Goal: Check status: Check status

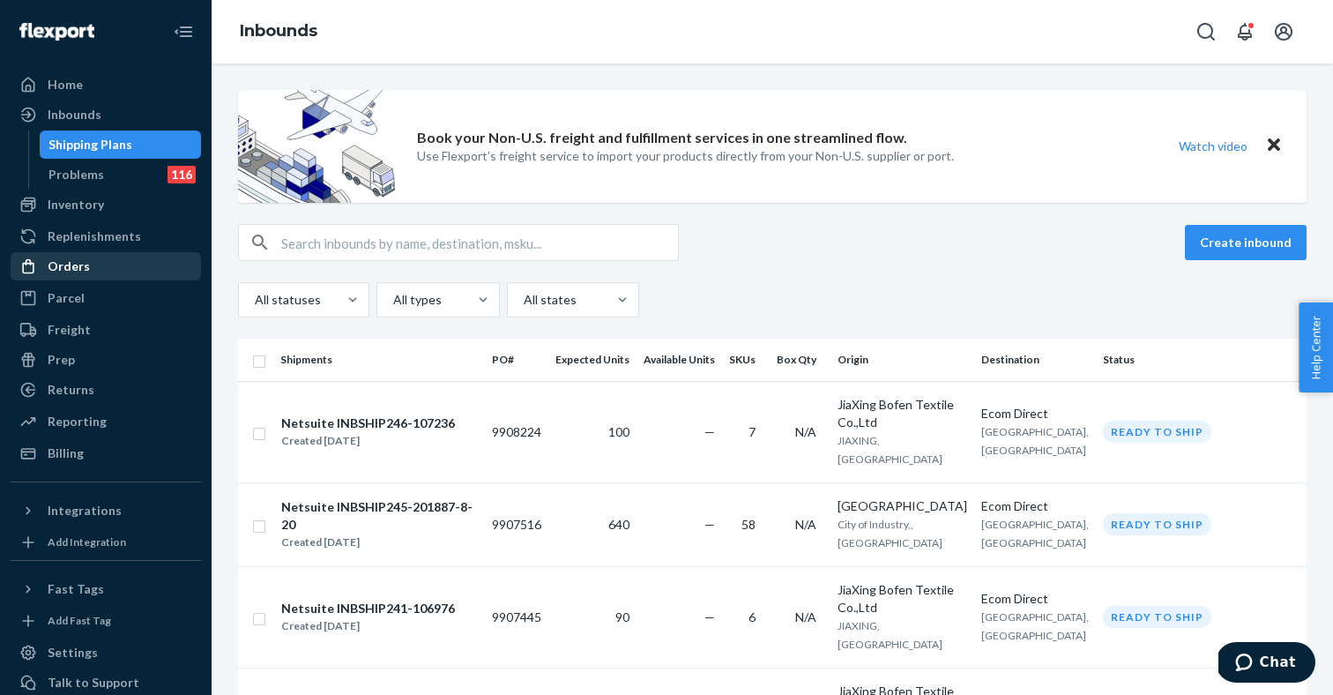
click at [117, 272] on div "Orders" at bounding box center [105, 266] width 187 height 25
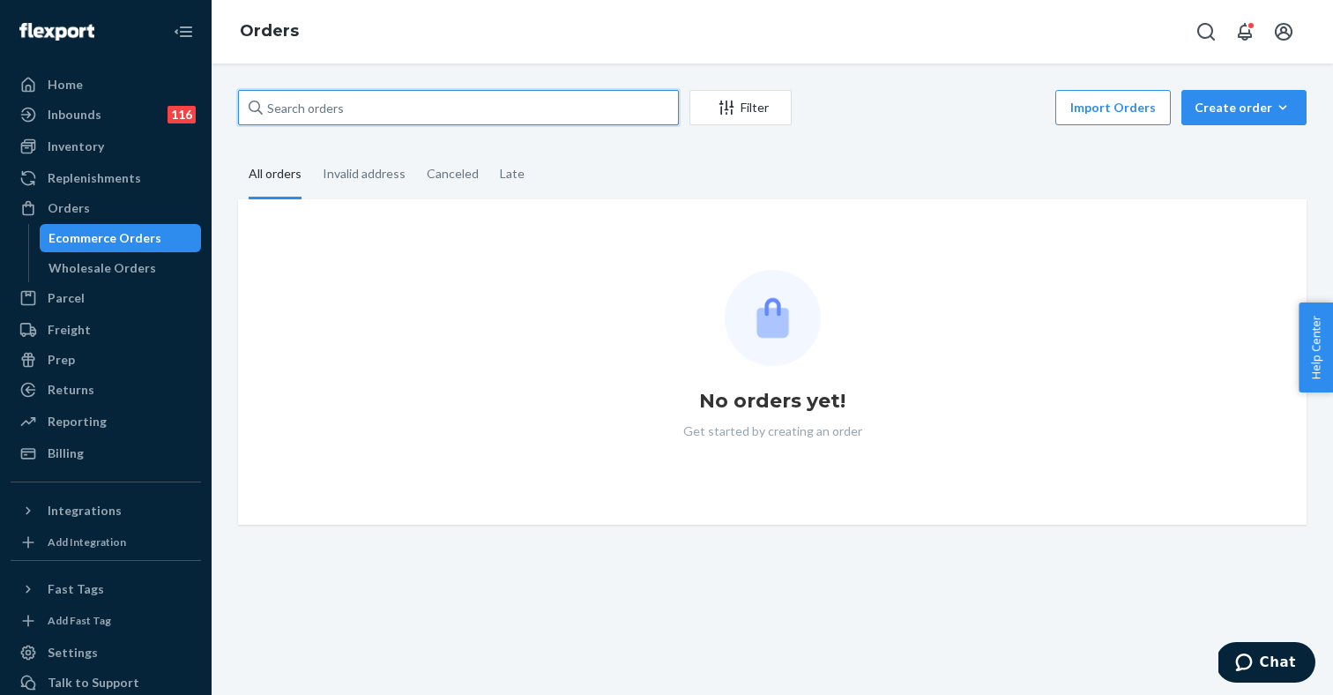
click at [422, 115] on input "text" at bounding box center [458, 107] width 441 height 35
paste input "DK3925963"
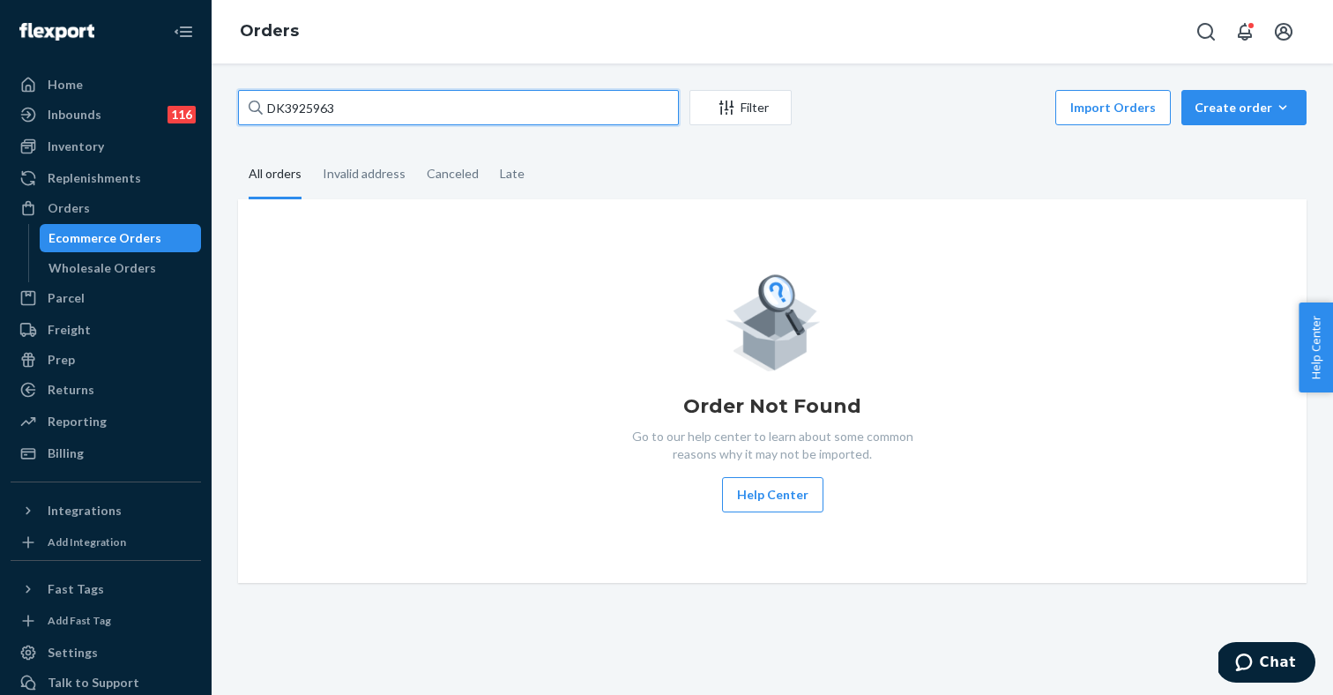
type input "DK3925963"
click at [353, 110] on input "DK3925963" at bounding box center [458, 107] width 441 height 35
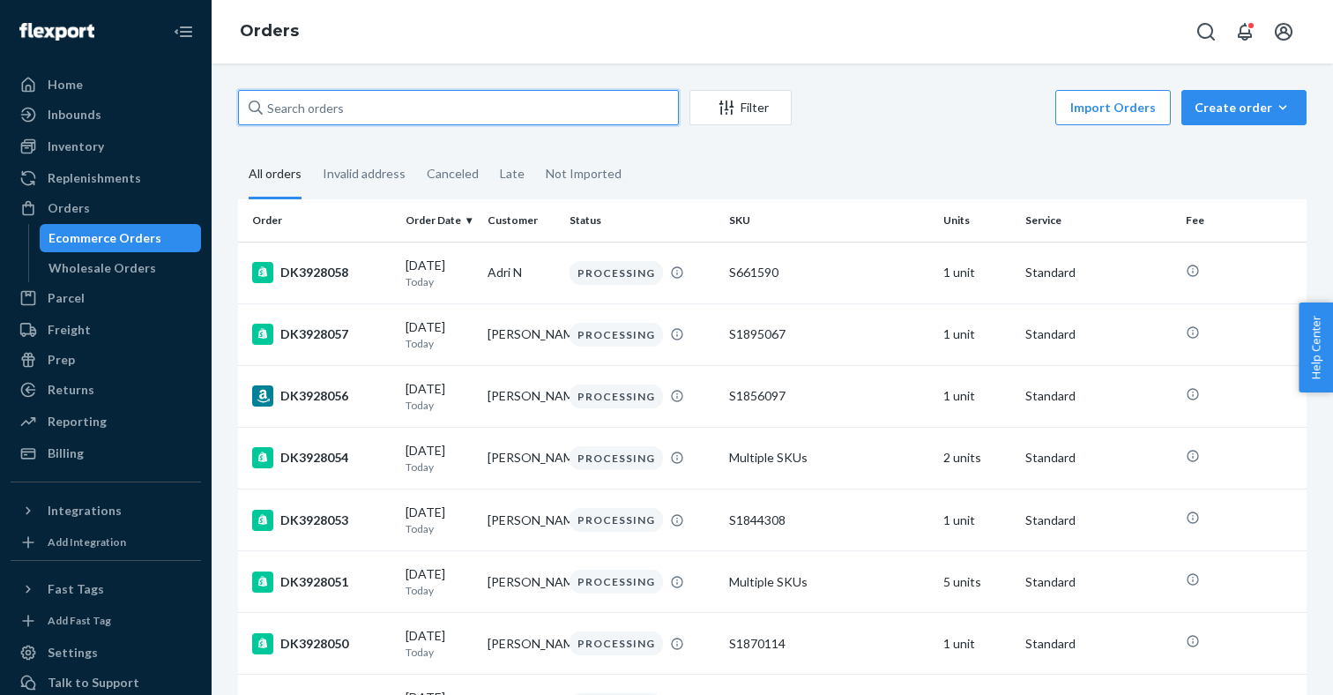
click at [400, 106] on input "text" at bounding box center [458, 107] width 441 height 35
paste input "DK3925963"
type input "DK3925963"
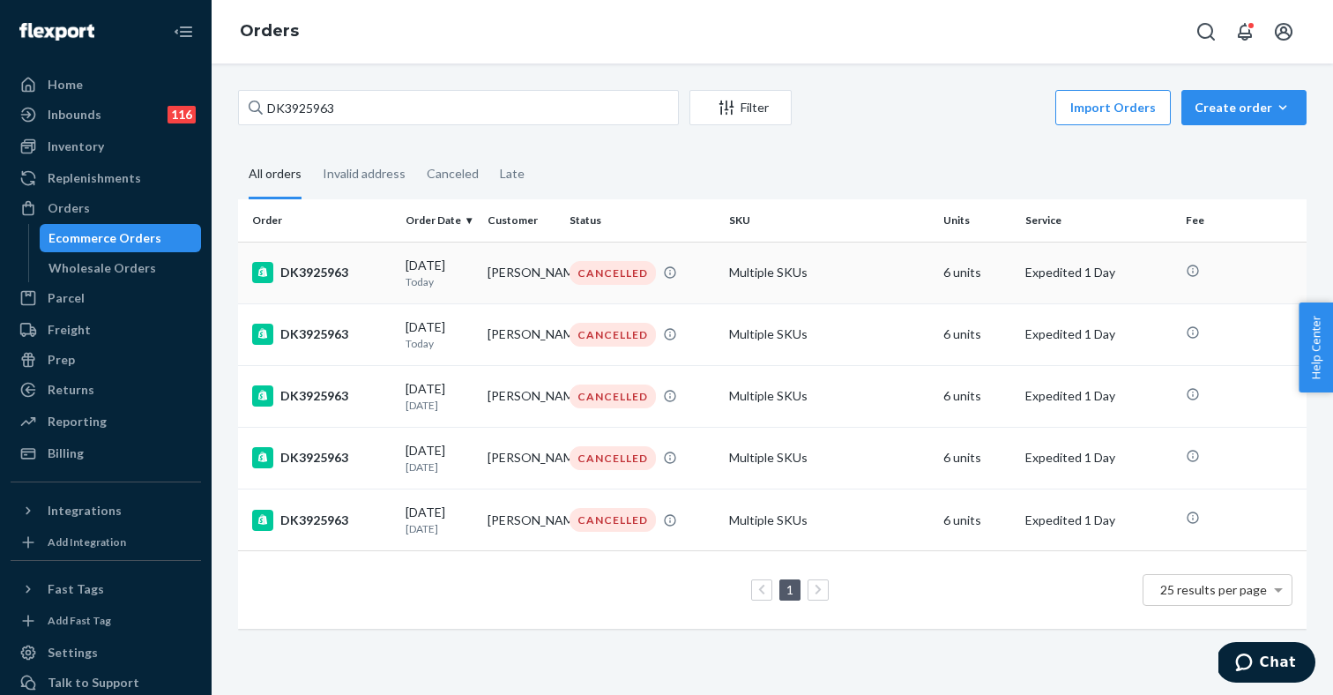
click at [472, 277] on p "Today" at bounding box center [439, 281] width 68 height 15
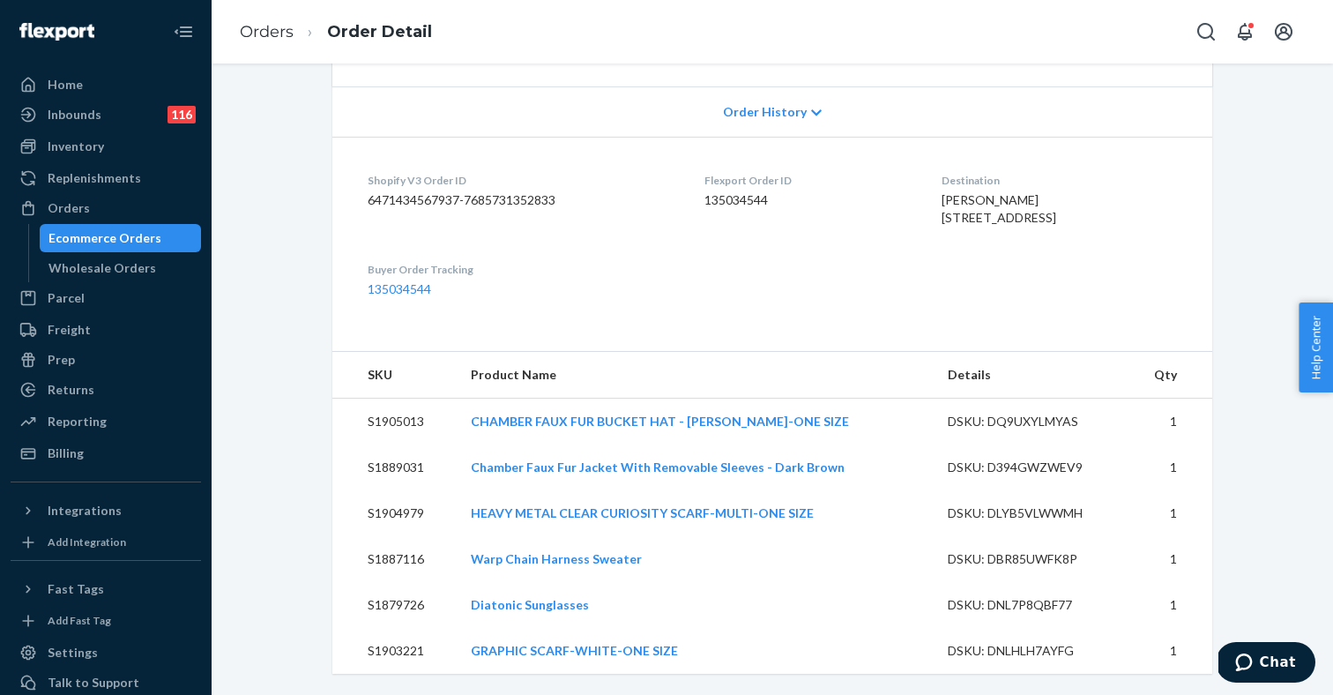
scroll to position [359, 0]
click at [584, 416] on link "CHAMBER FAUX FUR BUCKET HAT - GRAY-GRAY-ONE SIZE" at bounding box center [660, 420] width 378 height 15
click at [537, 471] on link "Chamber Faux Fur Jacket With Removable Sleeves - Dark Brown" at bounding box center [658, 466] width 374 height 15
click at [535, 509] on link "HEAVY METAL CLEAR CURIOSITY SCARF-MULTI-ONE SIZE" at bounding box center [642, 512] width 343 height 15
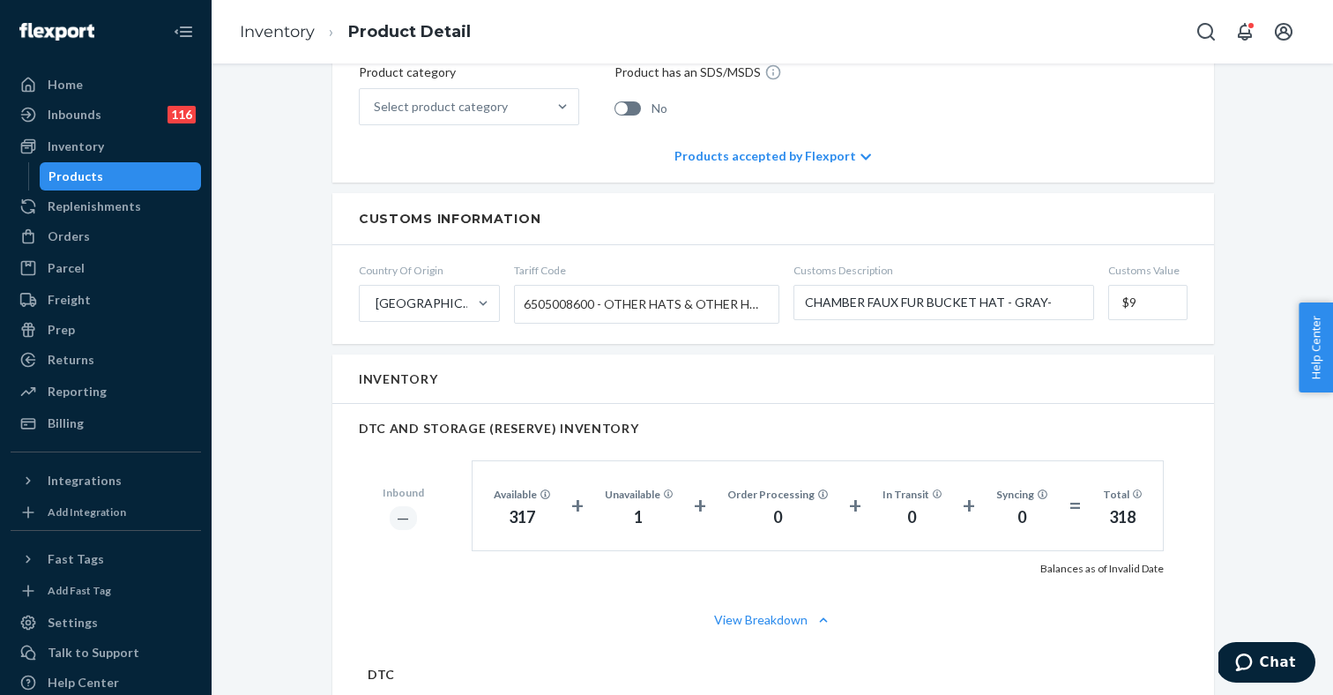
scroll to position [847, 0]
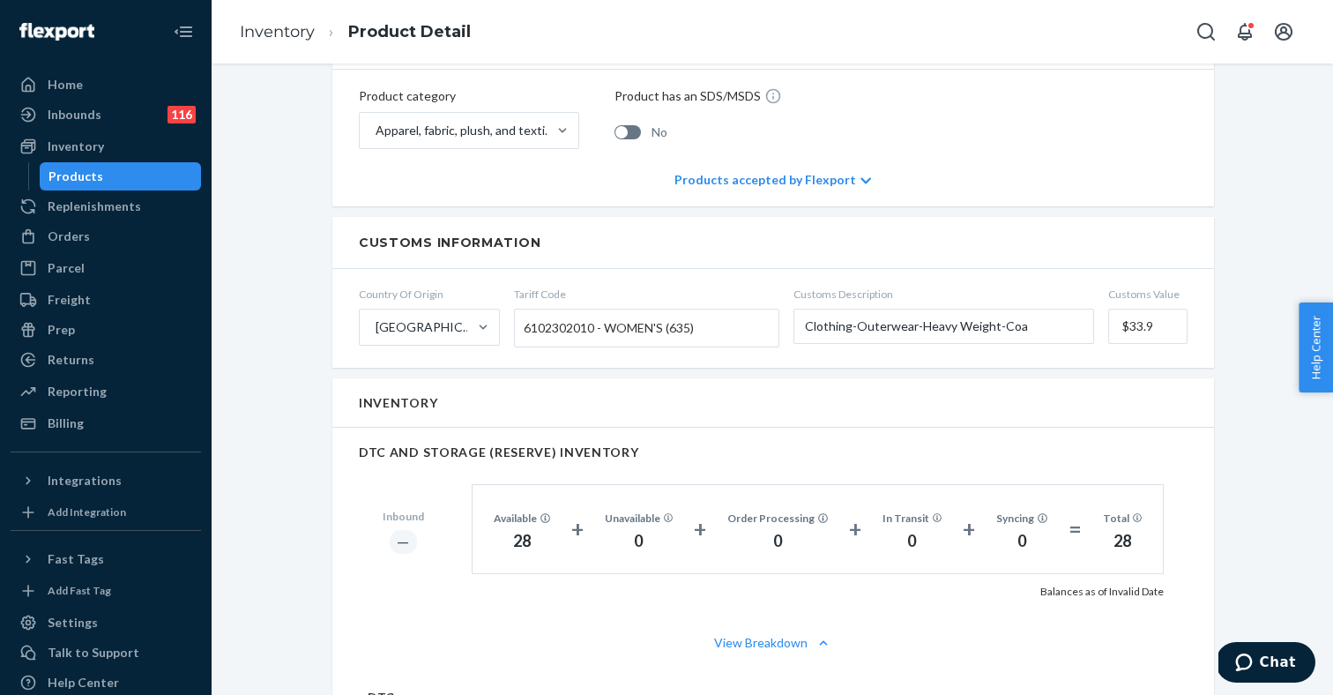
scroll to position [927, 0]
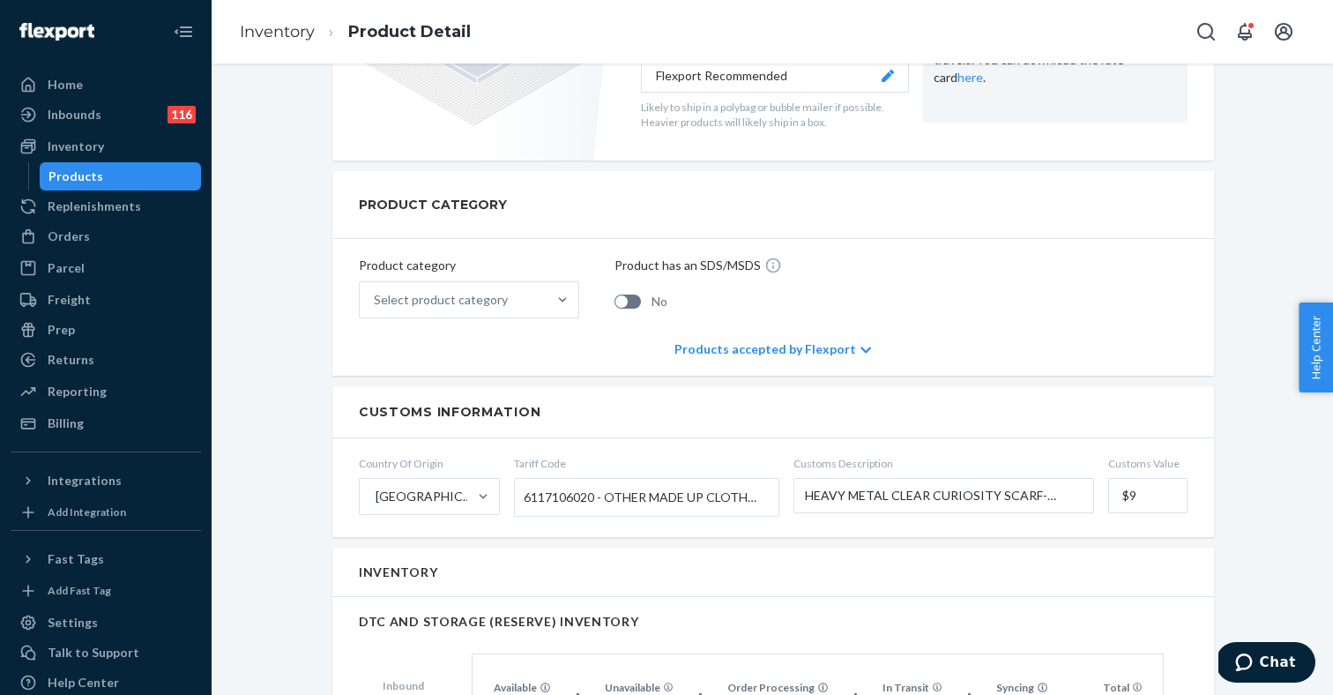
scroll to position [825, 0]
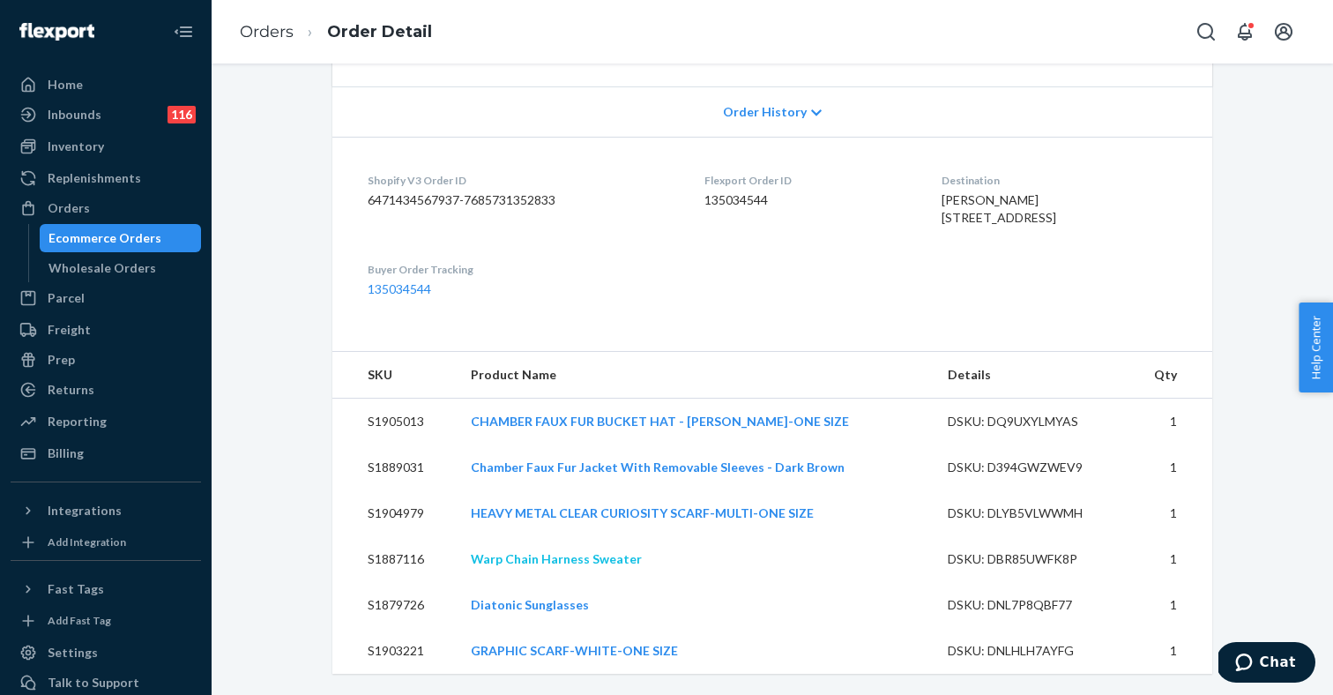
click at [586, 561] on link "Warp Chain Harness Sweater" at bounding box center [556, 558] width 171 height 15
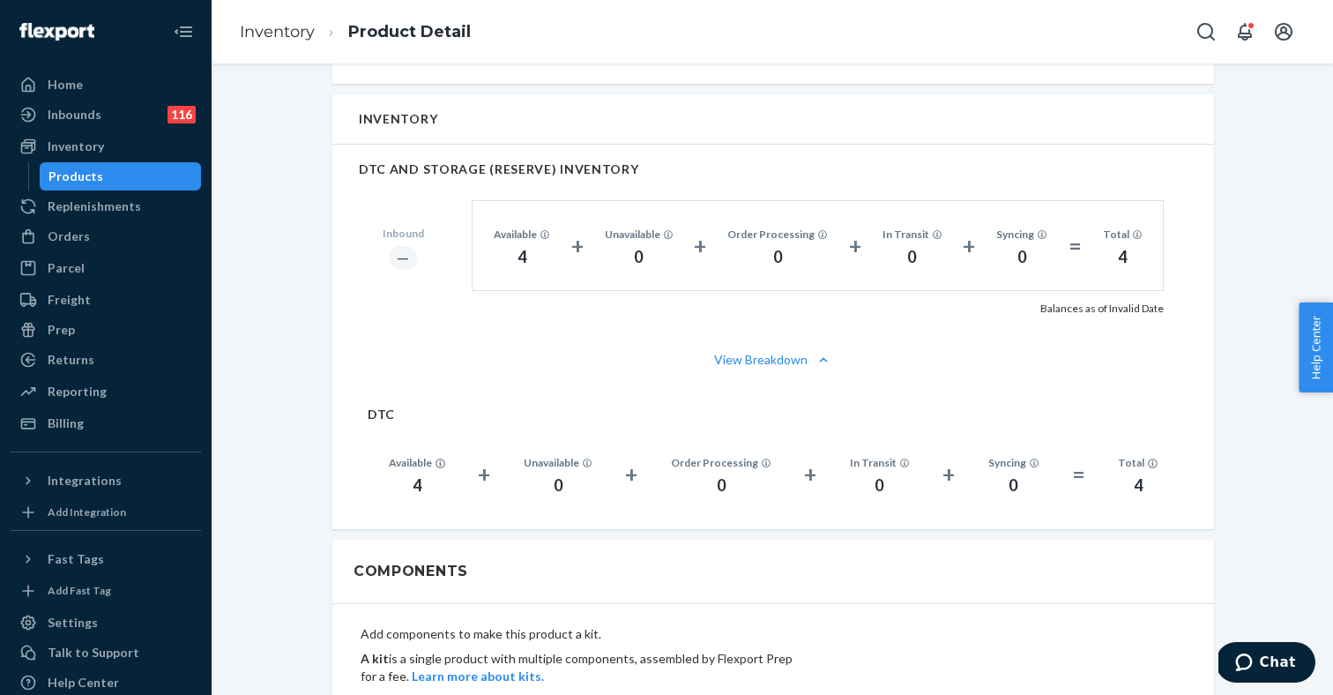
scroll to position [1113, 0]
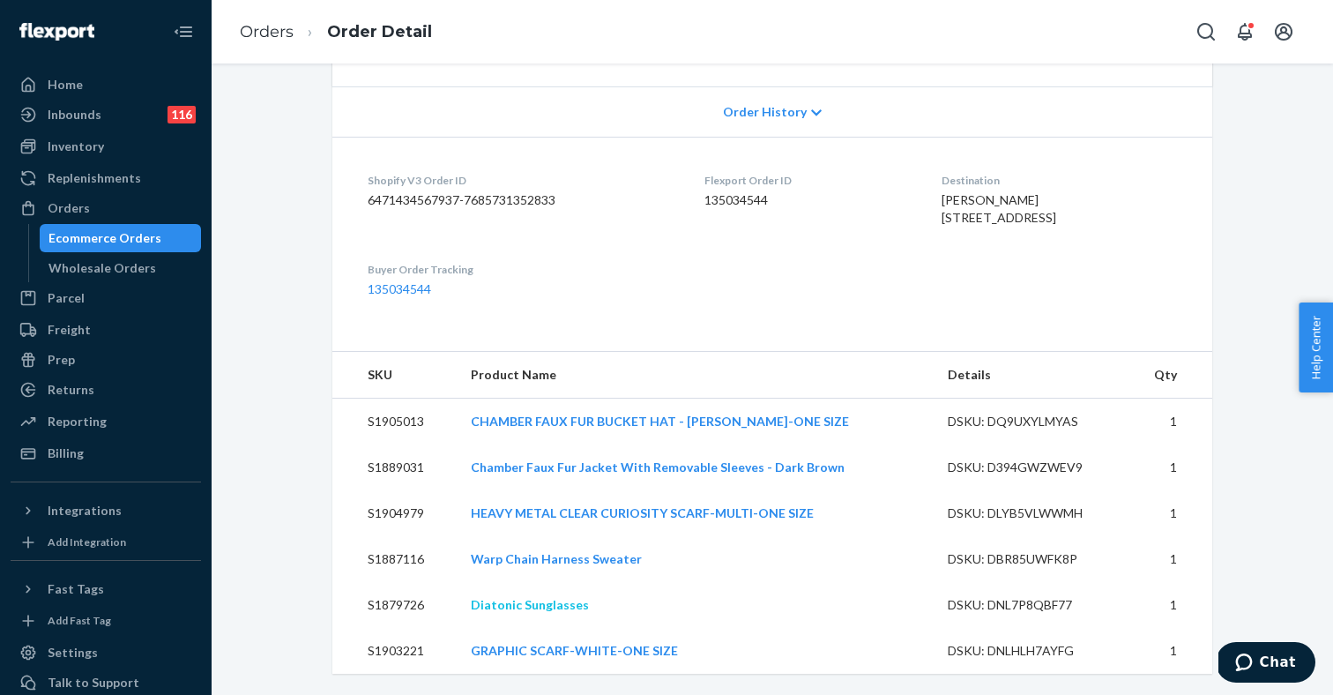
click at [559, 606] on link "Diatonic Sunglasses" at bounding box center [530, 604] width 118 height 15
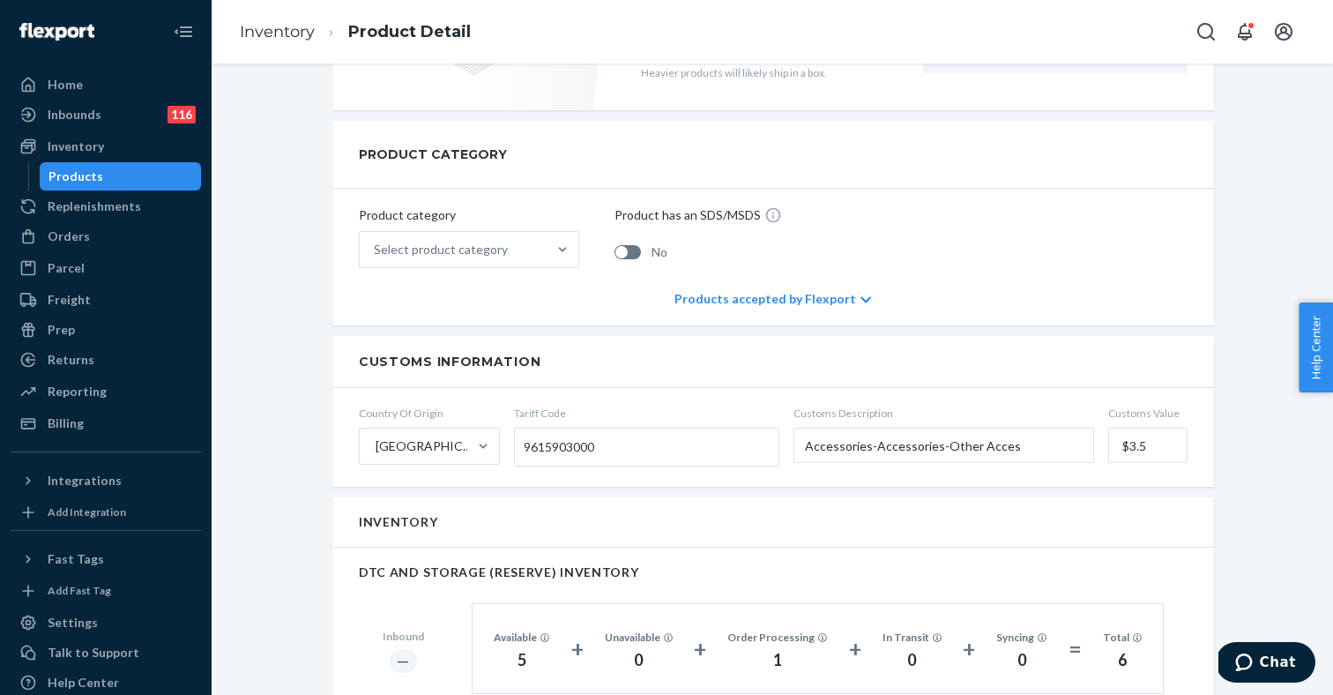
scroll to position [817, 0]
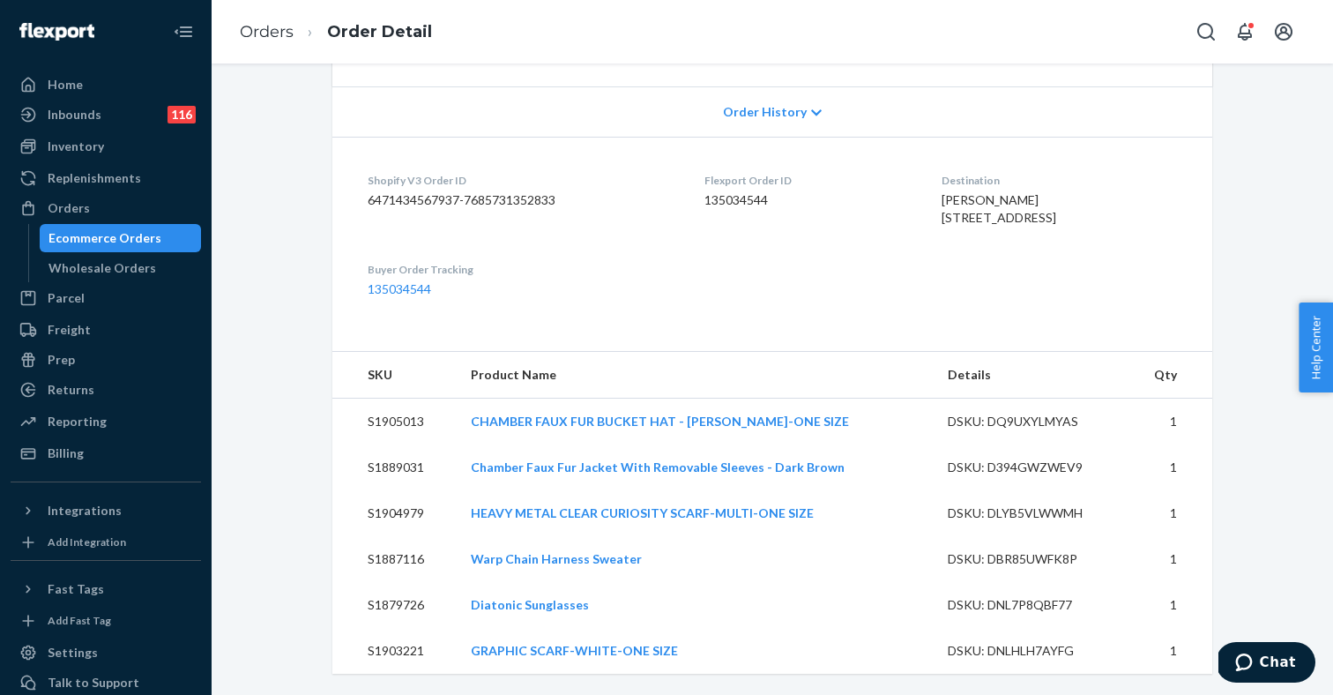
scroll to position [359, 0]
click at [539, 649] on link "GRAPHIC SCARF-WHITE-ONE SIZE" at bounding box center [574, 650] width 207 height 15
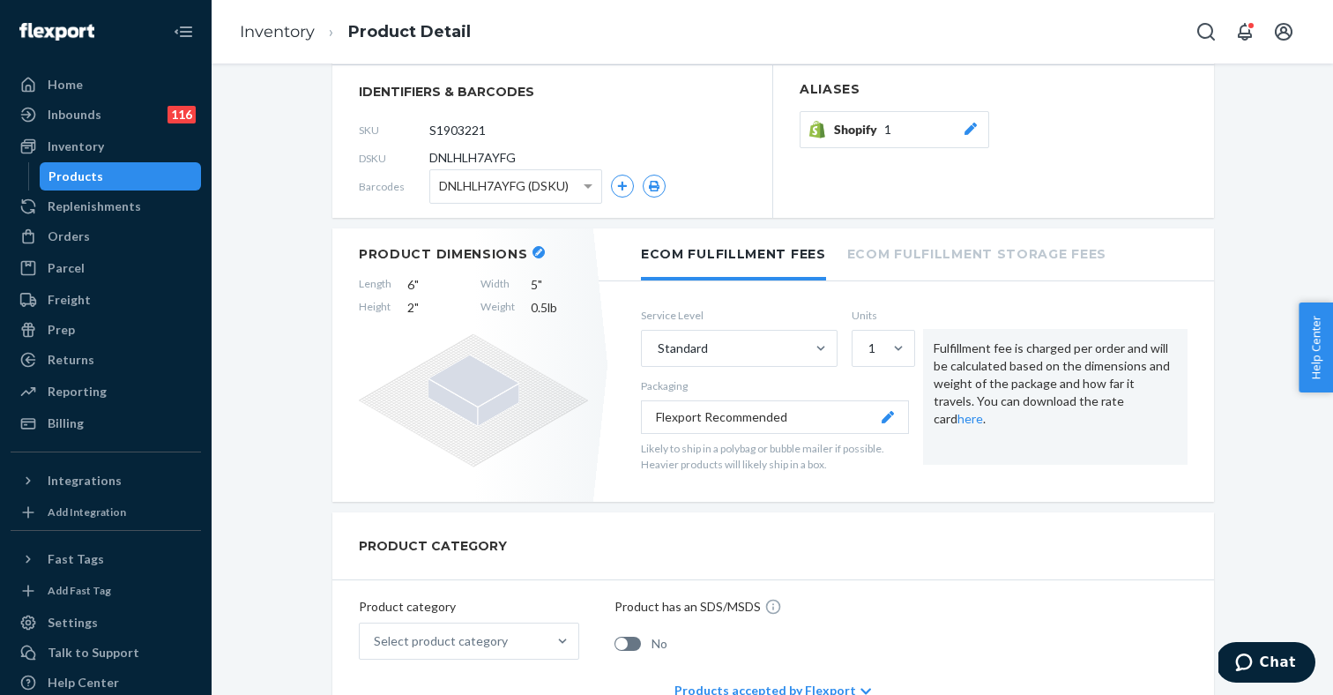
scroll to position [168, 0]
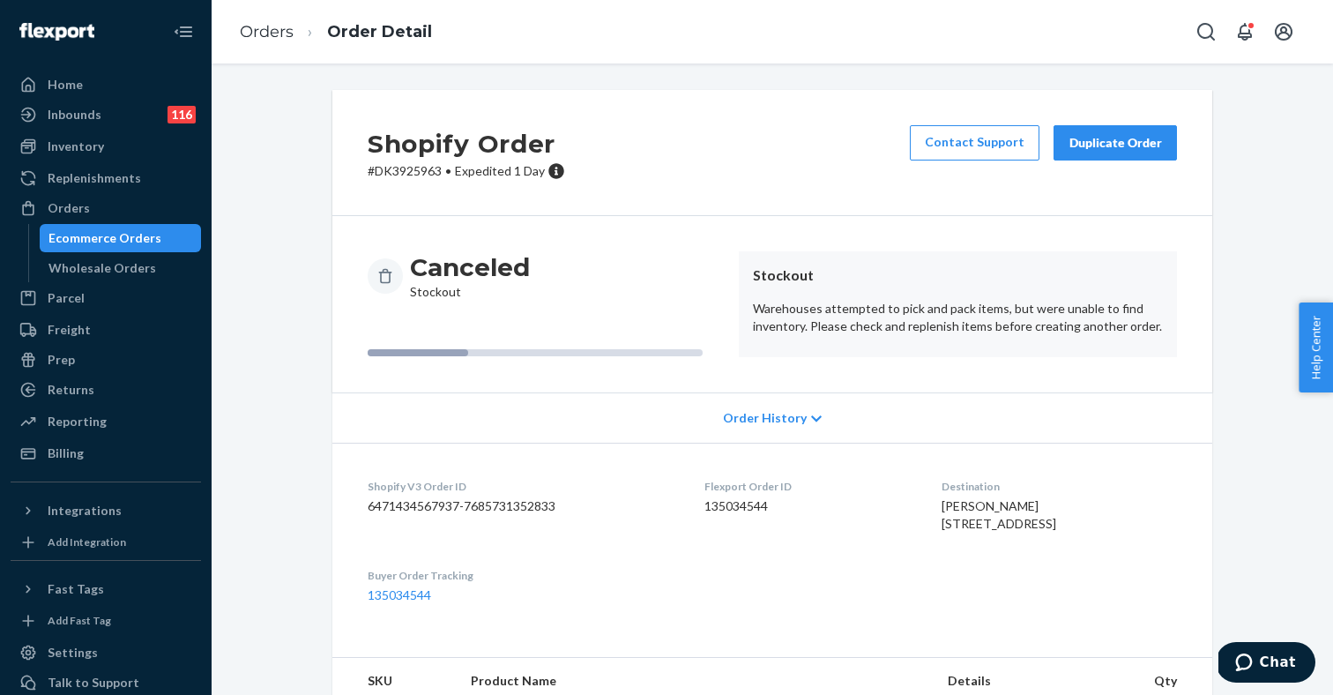
click at [413, 165] on p "# DK3925963 • Expedited 1 Day" at bounding box center [466, 171] width 197 height 18
copy p "DK3925963"
click at [267, 30] on link "Orders" at bounding box center [267, 31] width 54 height 19
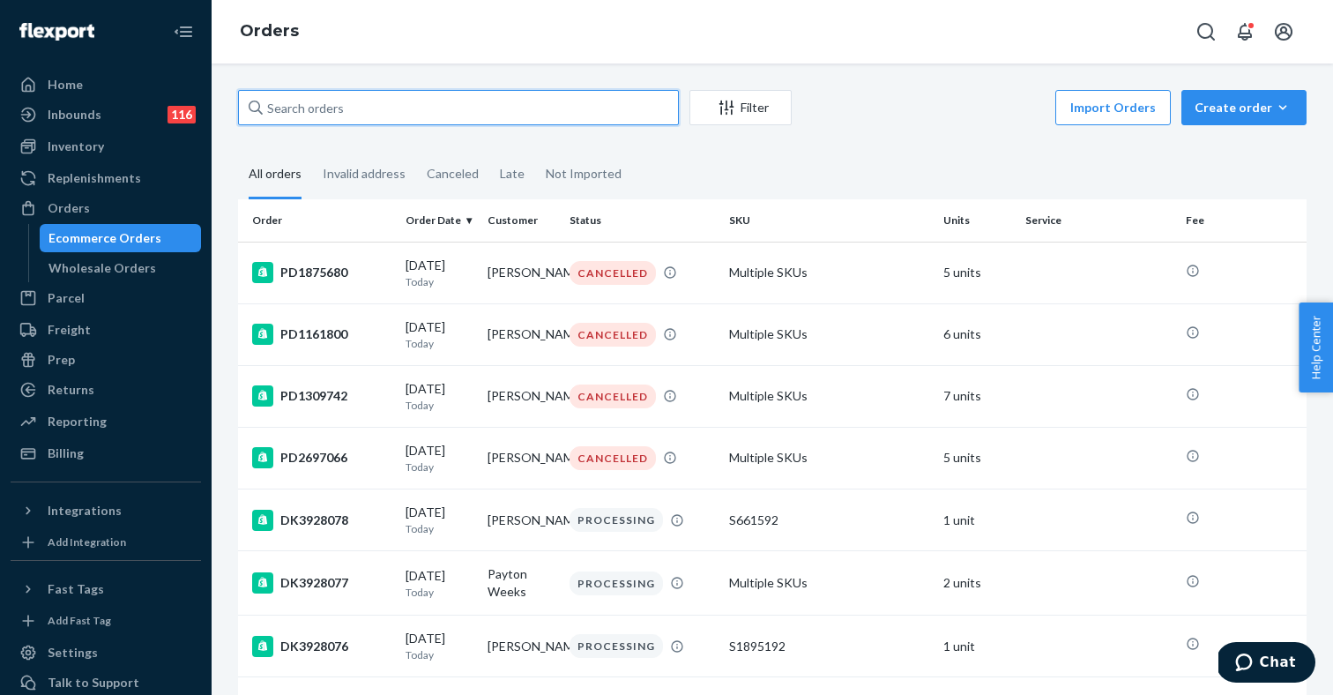
click at [405, 116] on input "text" at bounding box center [458, 107] width 441 height 35
paste input "DK3925963"
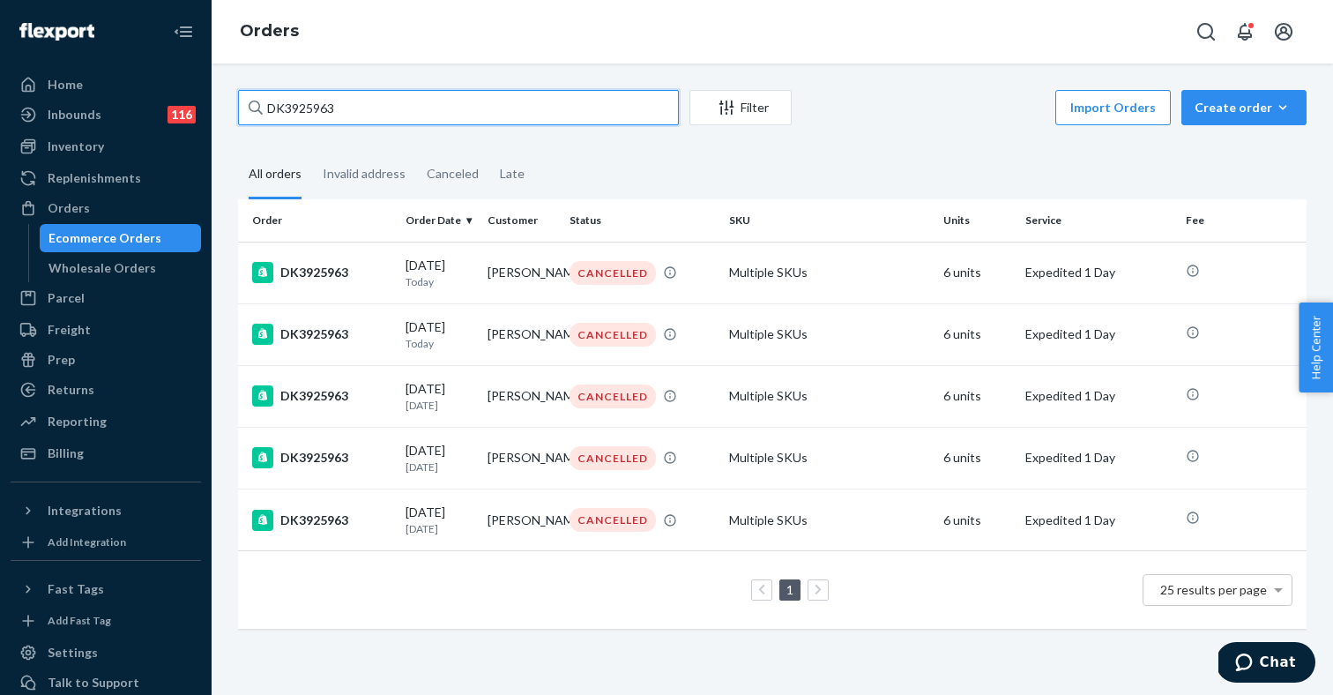
click at [325, 108] on input "DK3925963" at bounding box center [458, 107] width 441 height 35
type input "DK3925963"
click at [376, 110] on input "DK3925963" at bounding box center [458, 107] width 441 height 35
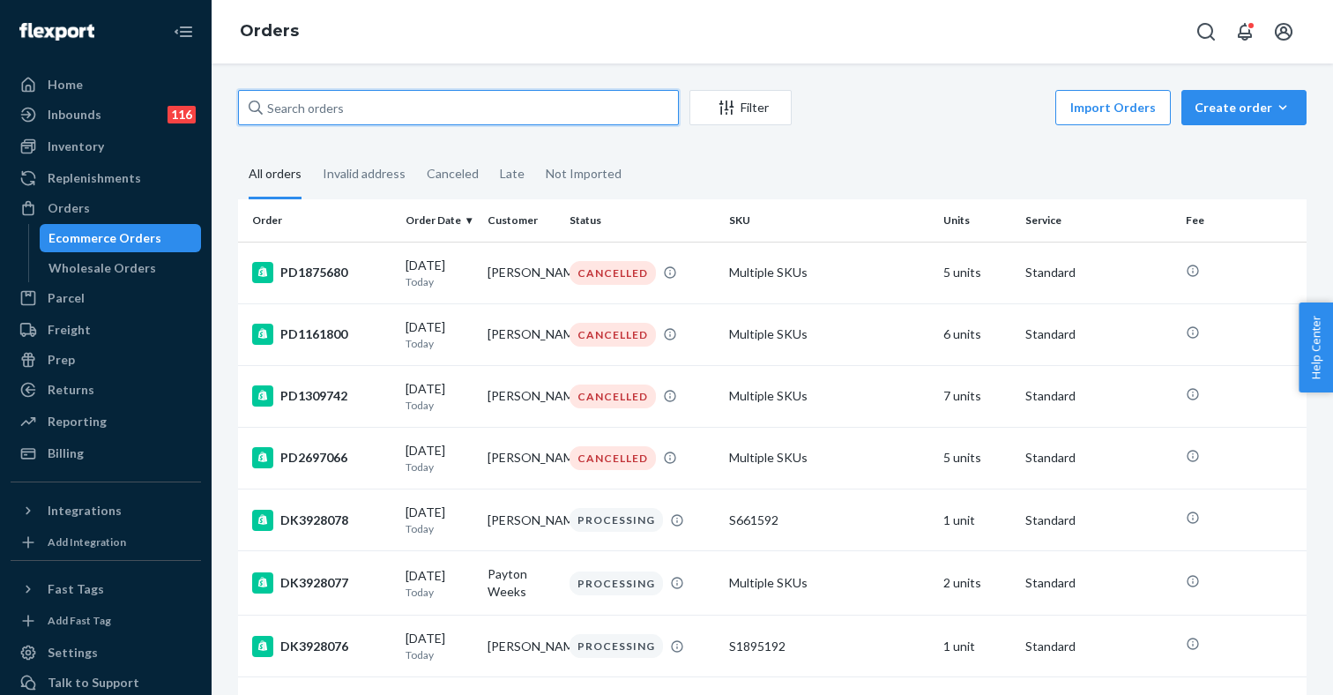
click at [417, 108] on input "text" at bounding box center [458, 107] width 441 height 35
paste input "DK3925963"
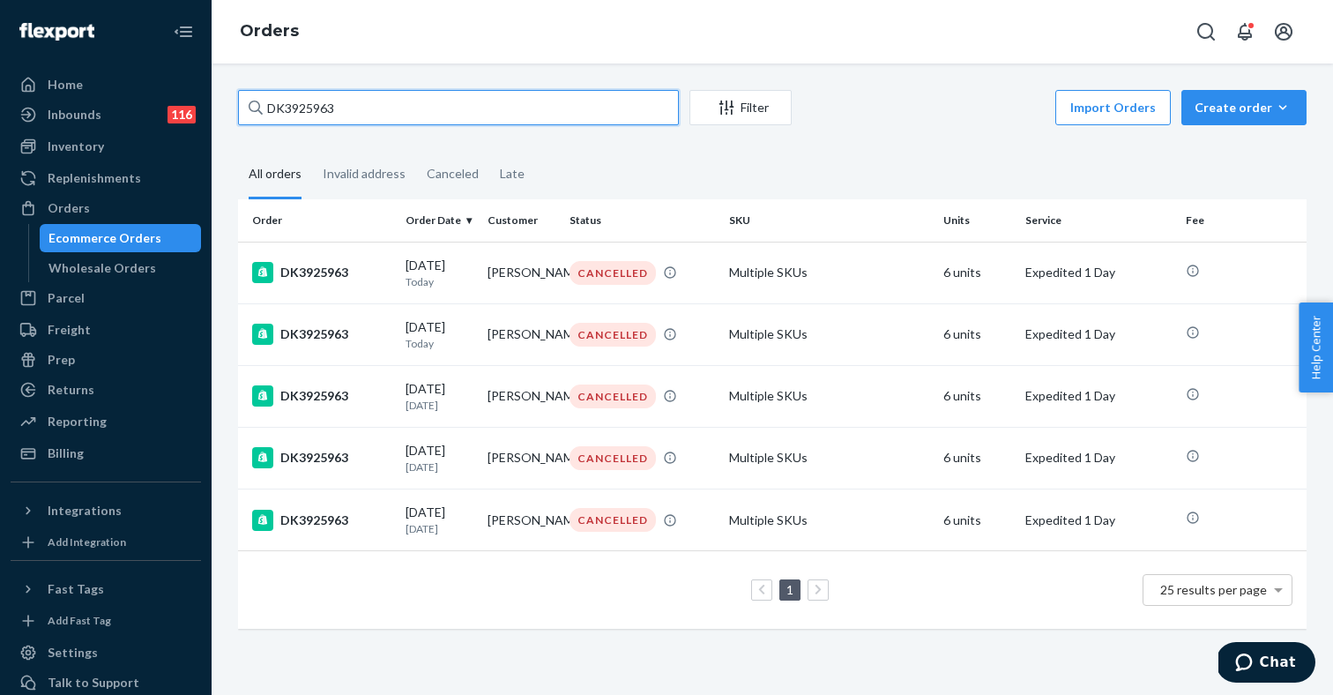
type input "DK3925963"
click at [106, 242] on div "Ecommerce Orders" at bounding box center [104, 238] width 113 height 18
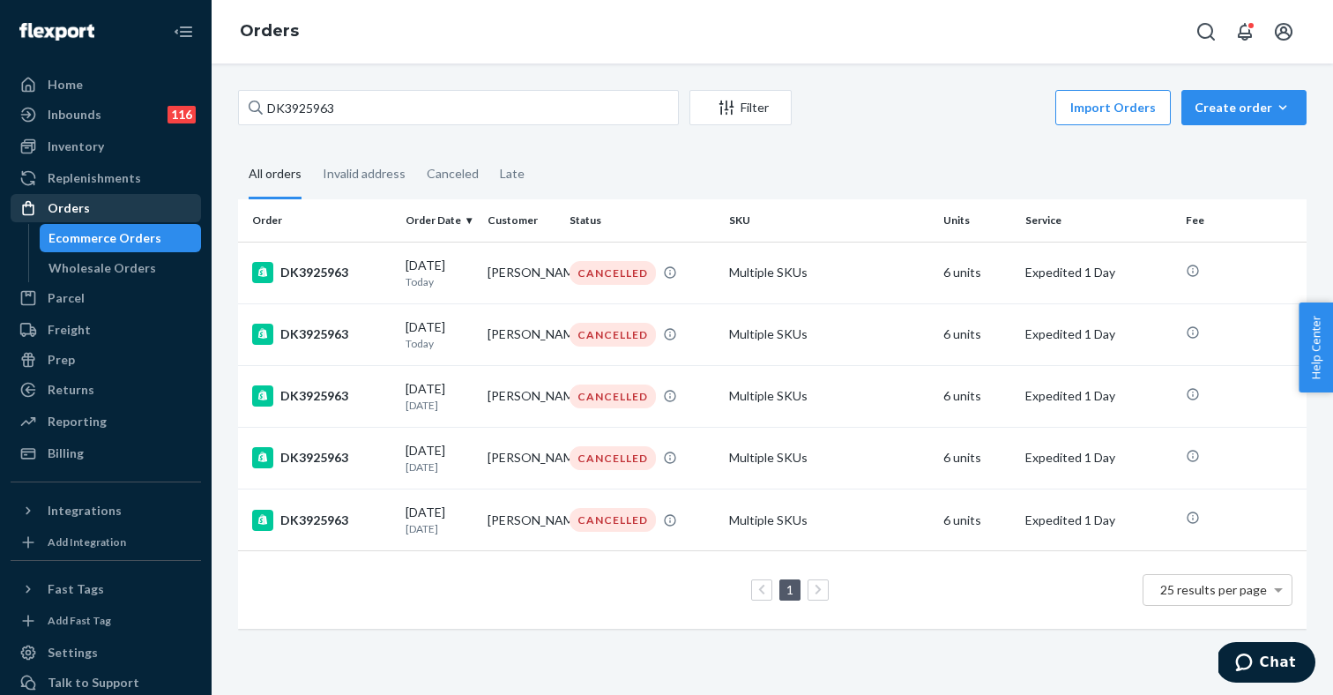
click at [97, 202] on div "Orders" at bounding box center [105, 208] width 187 height 25
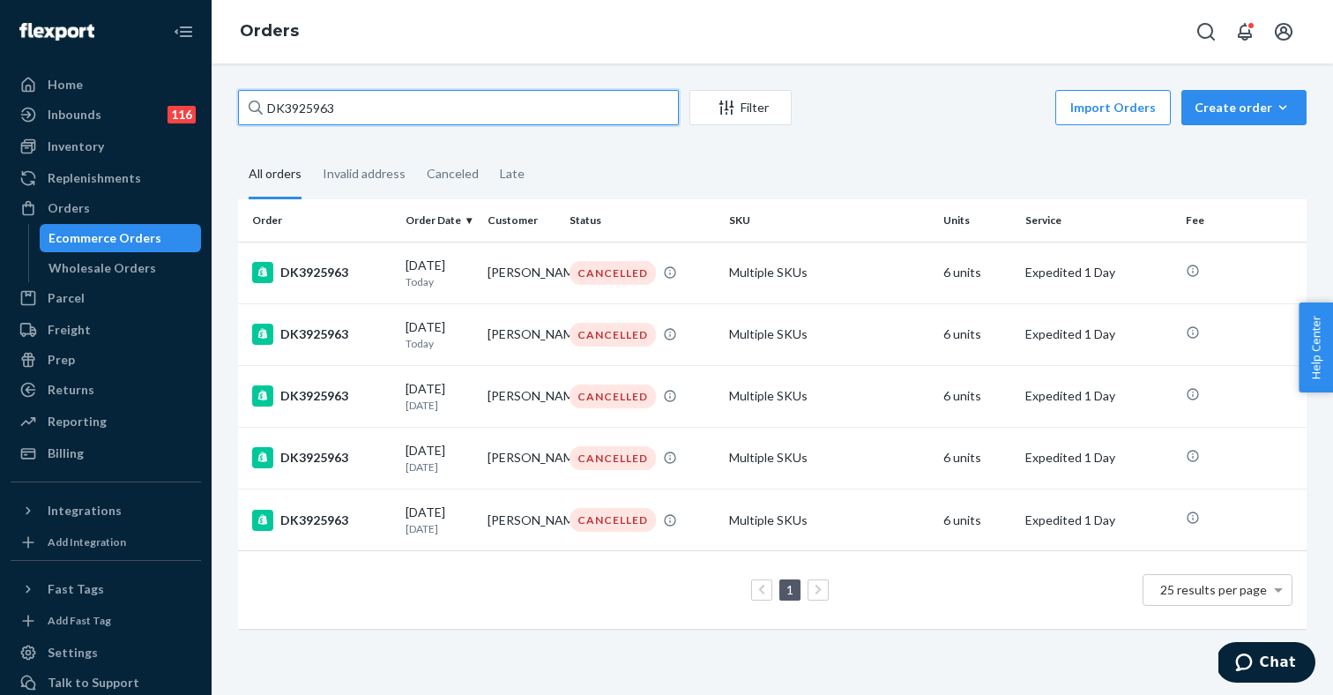
drag, startPoint x: 370, startPoint y: 109, endPoint x: 257, endPoint y: 111, distance: 113.7
click at [257, 110] on div "DK3925963" at bounding box center [458, 107] width 441 height 35
click at [257, 110] on input "DK3925963" at bounding box center [458, 107] width 441 height 35
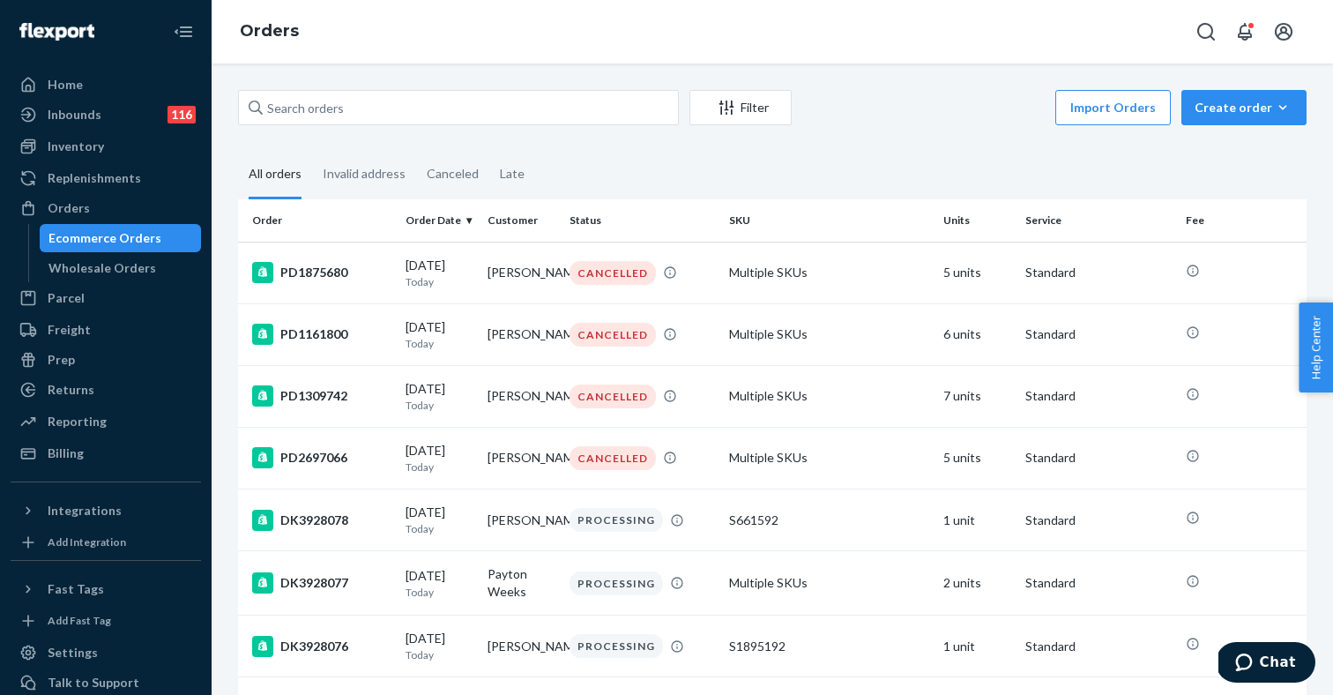
click at [148, 242] on div "Ecommerce Orders" at bounding box center [104, 238] width 113 height 18
